Goal: Task Accomplishment & Management: Use online tool/utility

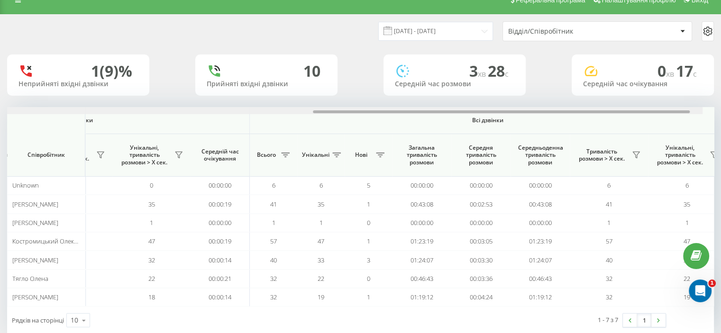
scroll to position [0, 616]
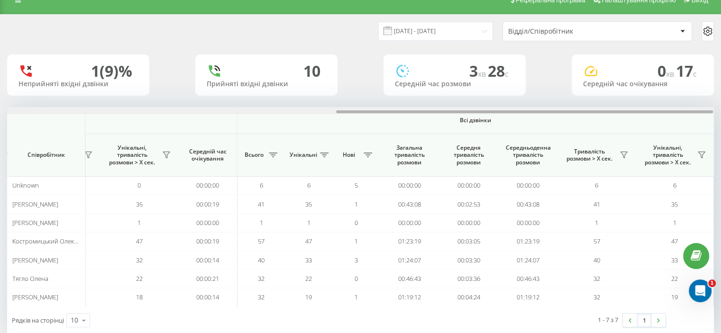
drag, startPoint x: 237, startPoint y: 111, endPoint x: 581, endPoint y: 73, distance: 345.7
click at [584, 73] on div "[DATE] - [DATE] Відділ/Співробітник 1 (9)% Неприйняті вхідні дзвінки [GEOGRAPHI…" at bounding box center [360, 174] width 707 height 319
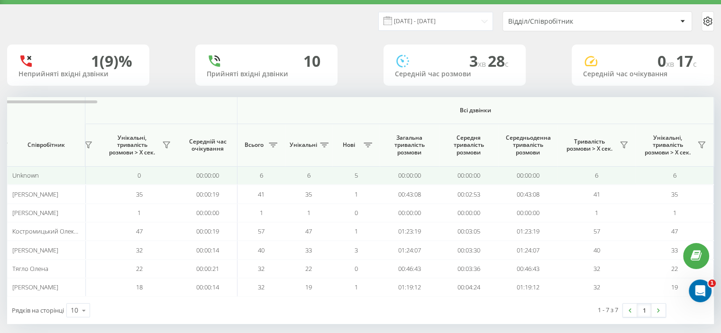
scroll to position [32, 0]
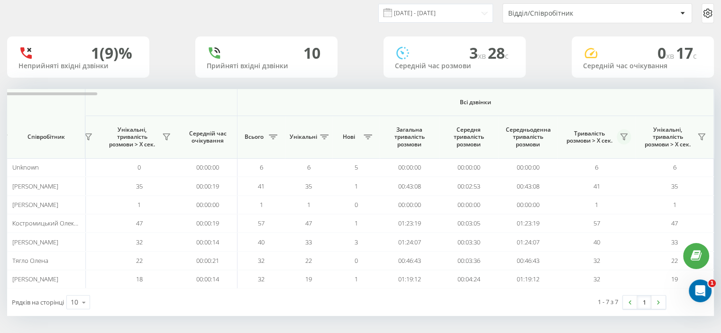
click at [624, 137] on icon at bounding box center [623, 137] width 7 height 6
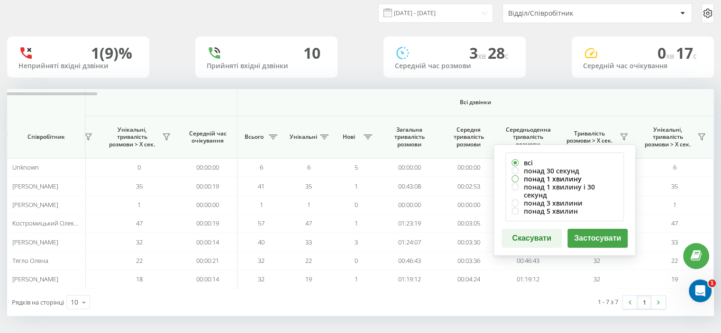
click at [548, 177] on label "понад 1 хвилину" at bounding box center [564, 179] width 106 height 8
radio input "true"
click at [596, 229] on button "Застосувати" at bounding box center [597, 238] width 60 height 19
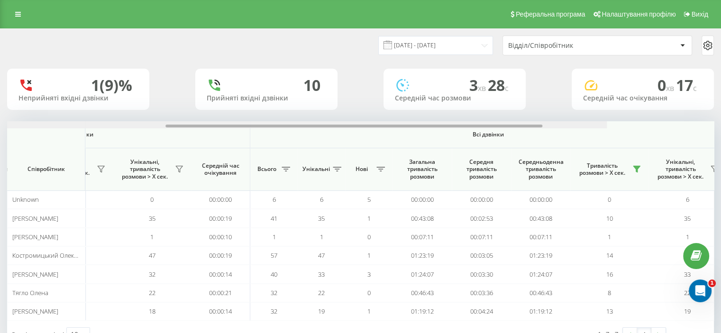
scroll to position [0, 616]
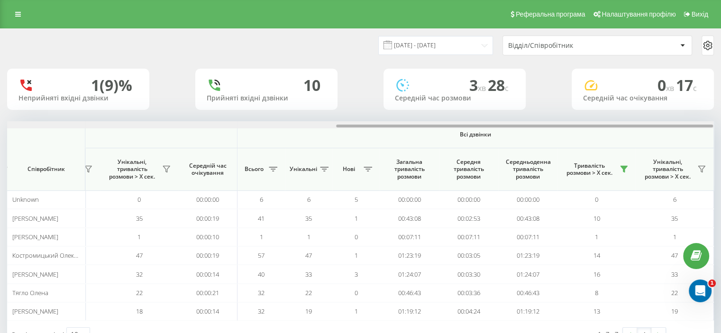
drag, startPoint x: 135, startPoint y: 126, endPoint x: 564, endPoint y: 85, distance: 431.8
click at [567, 91] on div "[DATE] - [DATE] Відділ/Співробітник 1 (9)% Неприйняті вхідні дзвінки [GEOGRAPHI…" at bounding box center [360, 188] width 707 height 319
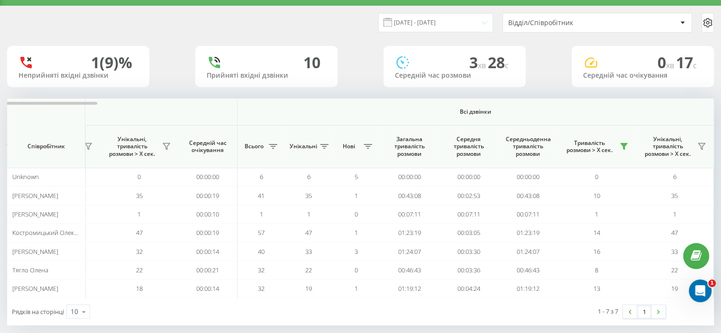
scroll to position [32, 0]
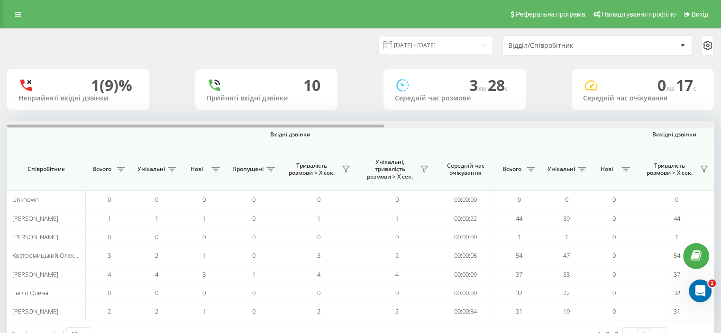
scroll to position [0, 616]
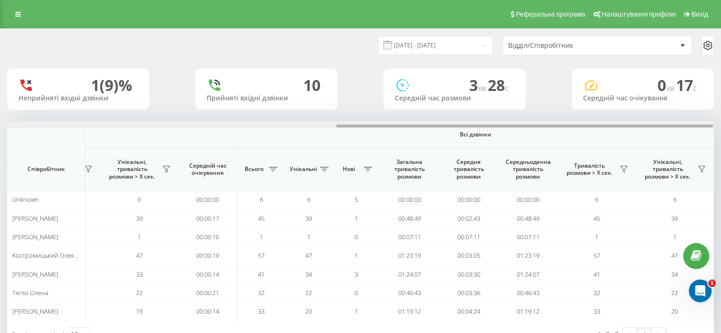
drag, startPoint x: 163, startPoint y: 128, endPoint x: 303, endPoint y: 126, distance: 140.3
click at [294, 127] on div at bounding box center [360, 124] width 706 height 7
drag, startPoint x: 370, startPoint y: 125, endPoint x: 404, endPoint y: 124, distance: 34.2
click at [399, 125] on div at bounding box center [524, 126] width 377 height 3
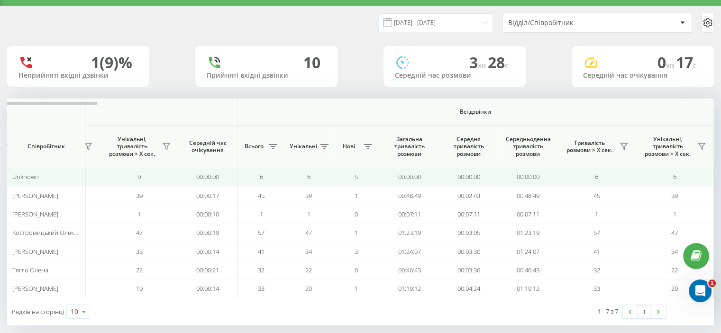
scroll to position [32, 0]
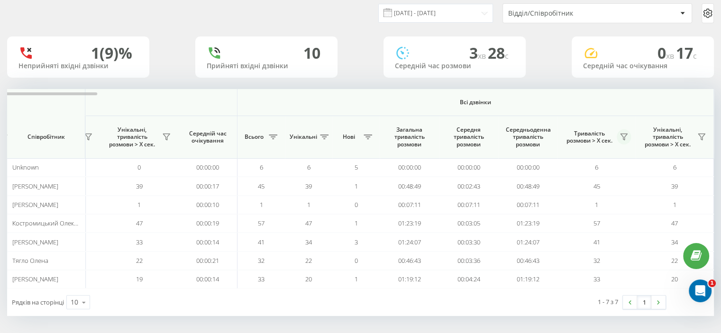
click at [620, 137] on icon at bounding box center [624, 137] width 8 height 8
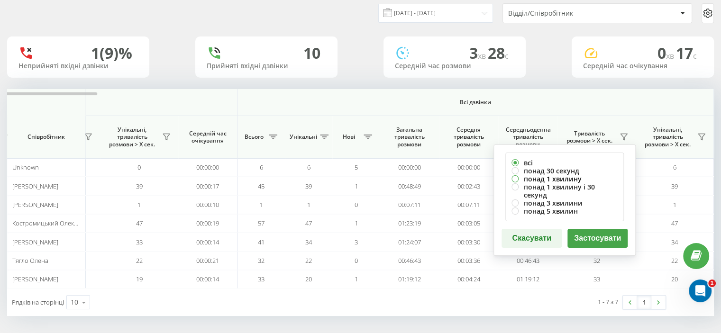
click at [544, 177] on label "понад 1 хвилину" at bounding box center [564, 179] width 106 height 8
radio input "true"
click at [586, 229] on button "Застосувати" at bounding box center [597, 238] width 60 height 19
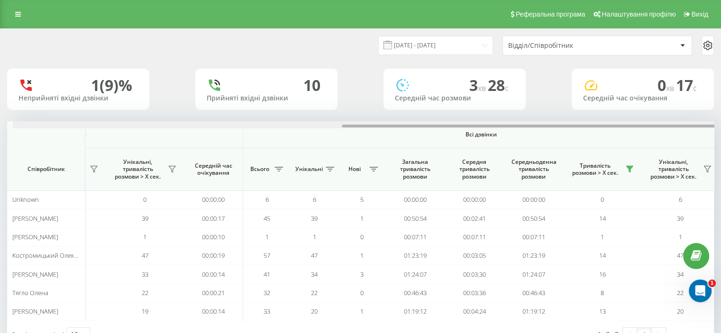
scroll to position [0, 616]
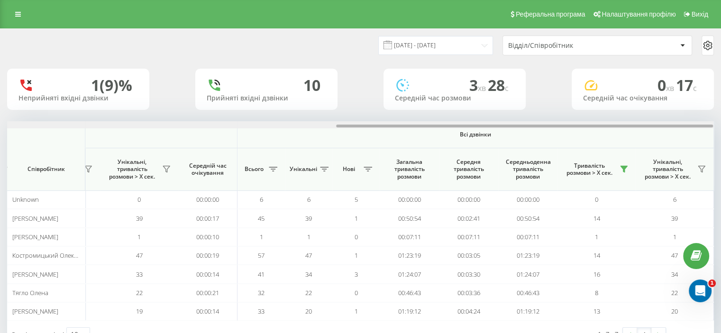
drag, startPoint x: 172, startPoint y: 125, endPoint x: 608, endPoint y: 118, distance: 435.6
click at [600, 120] on div "22.08.2025 - 22.08.2025 Відділ/Співробітник 1 (9)% Неприйняті вхідні дзвінки 10…" at bounding box center [360, 188] width 707 height 319
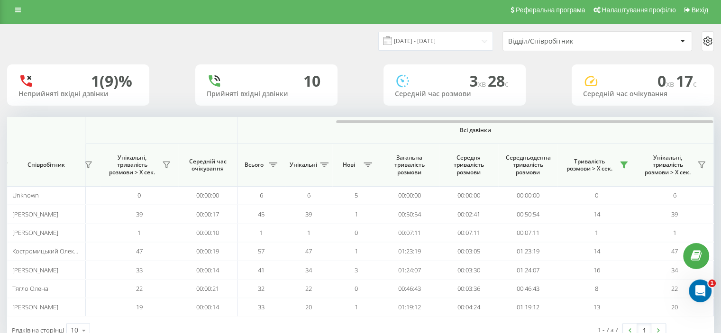
scroll to position [32, 0]
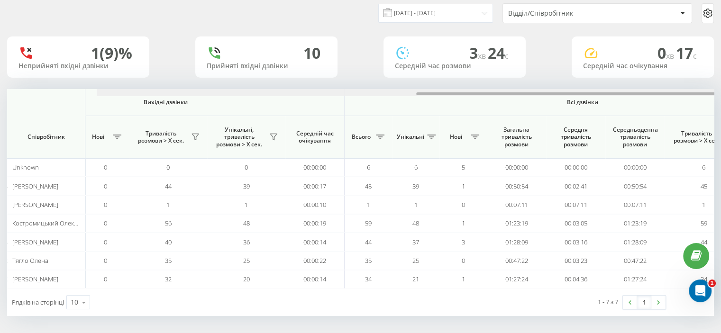
scroll to position [0, 616]
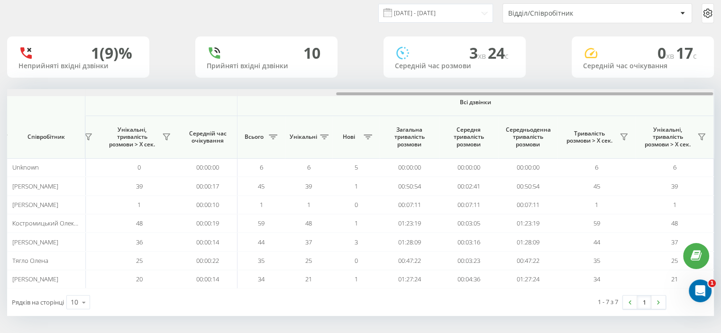
drag, startPoint x: 135, startPoint y: 93, endPoint x: 648, endPoint y: 96, distance: 513.2
click at [633, 106] on div "Вхідні дзвінки Вихідні дзвінки Всі дзвінки Співробітник Всього Унікальні Нові П…" at bounding box center [360, 189] width 707 height 200
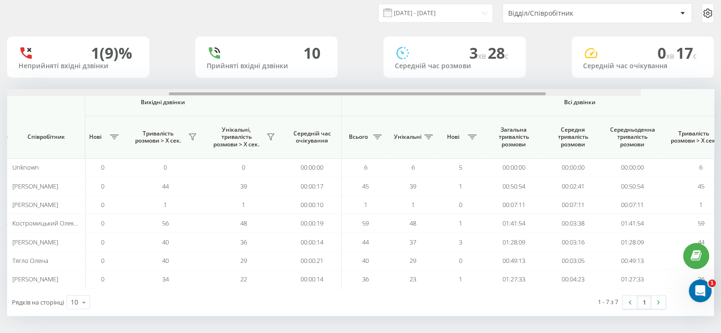
scroll to position [0, 616]
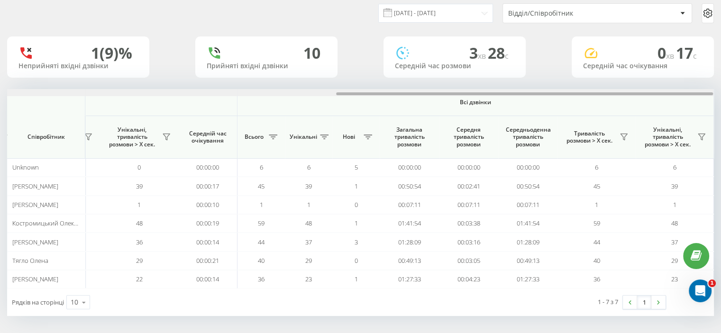
drag, startPoint x: 236, startPoint y: 95, endPoint x: 643, endPoint y: 91, distance: 406.2
click at [633, 95] on div at bounding box center [360, 92] width 706 height 7
click at [620, 136] on icon at bounding box center [624, 137] width 8 height 8
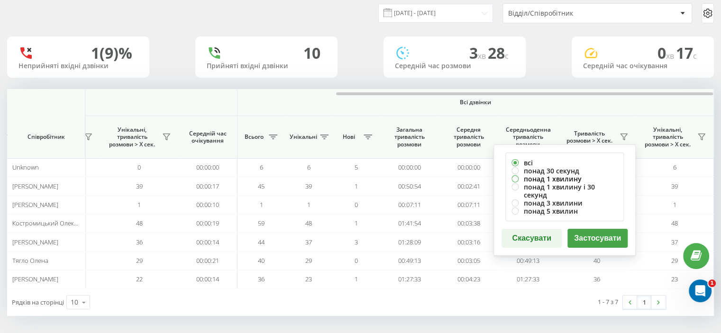
click at [556, 178] on label "понад 1 хвилину" at bounding box center [564, 179] width 106 height 8
radio input "true"
click at [584, 229] on button "Застосувати" at bounding box center [597, 238] width 60 height 19
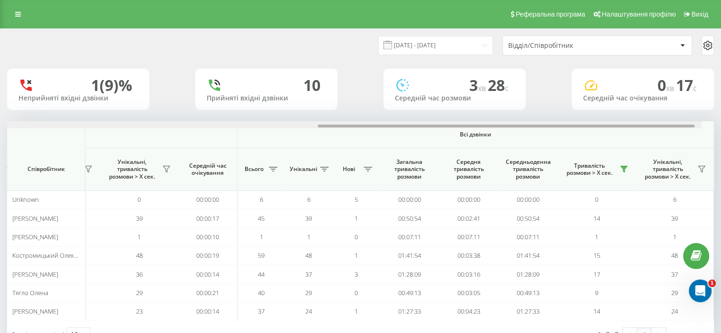
drag, startPoint x: 157, startPoint y: 127, endPoint x: 647, endPoint y: 100, distance: 490.3
click at [624, 109] on div "[DATE] - [DATE] Відділ/Співробітник 1 (9)% Неприйняті вхідні дзвінки [GEOGRAPHI…" at bounding box center [360, 188] width 707 height 319
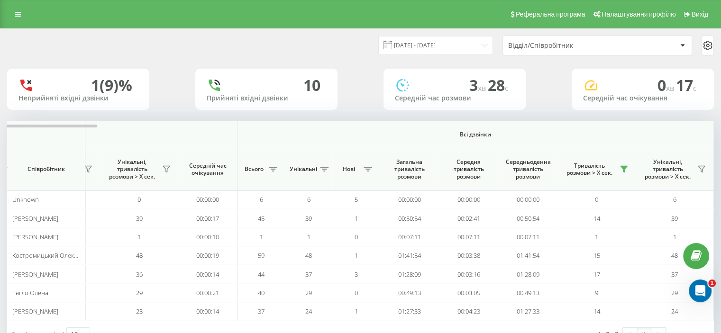
scroll to position [32, 0]
